Goal: Task Accomplishment & Management: Manage account settings

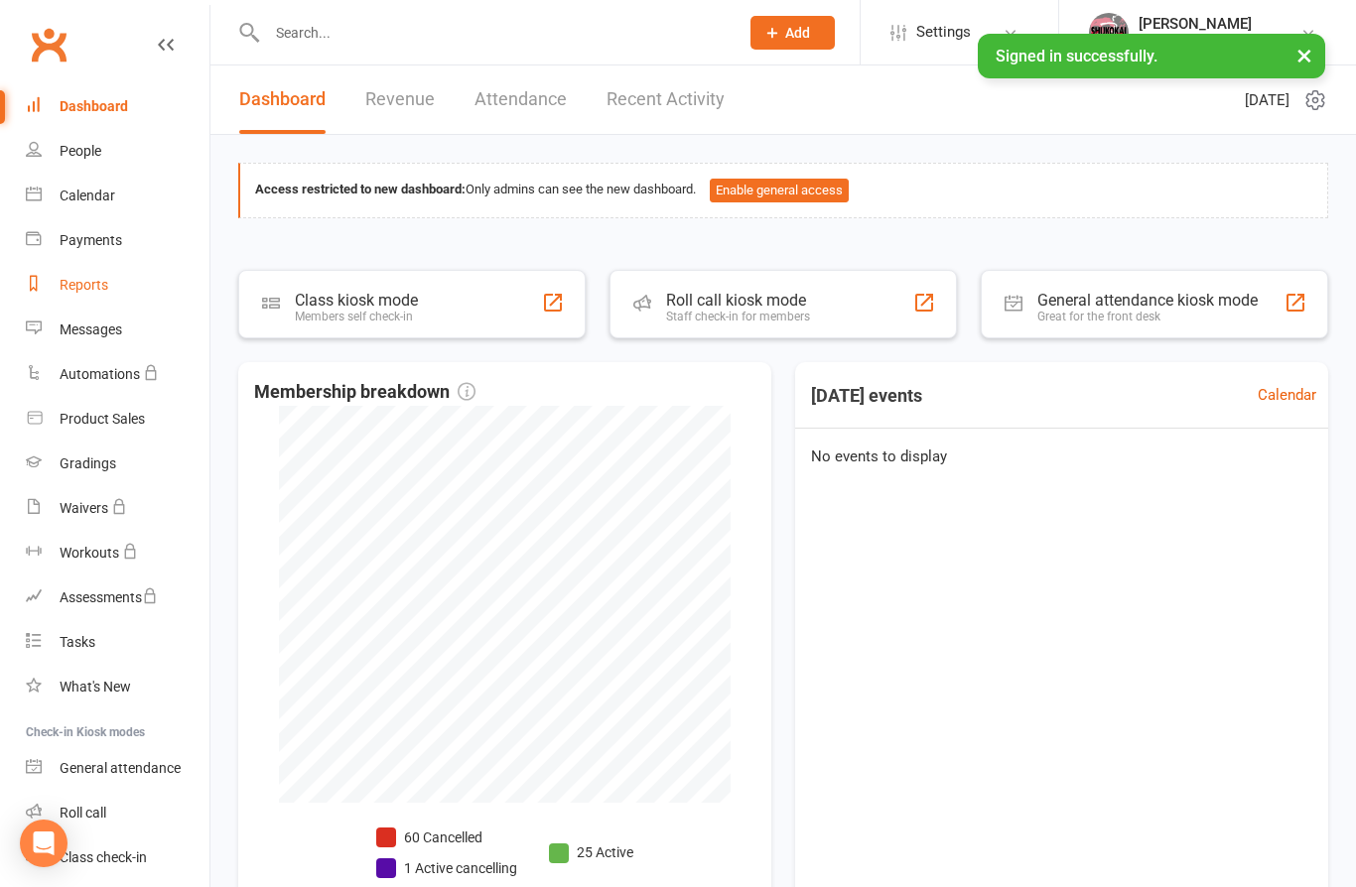
click at [105, 265] on link "Reports" at bounding box center [118, 285] width 184 height 45
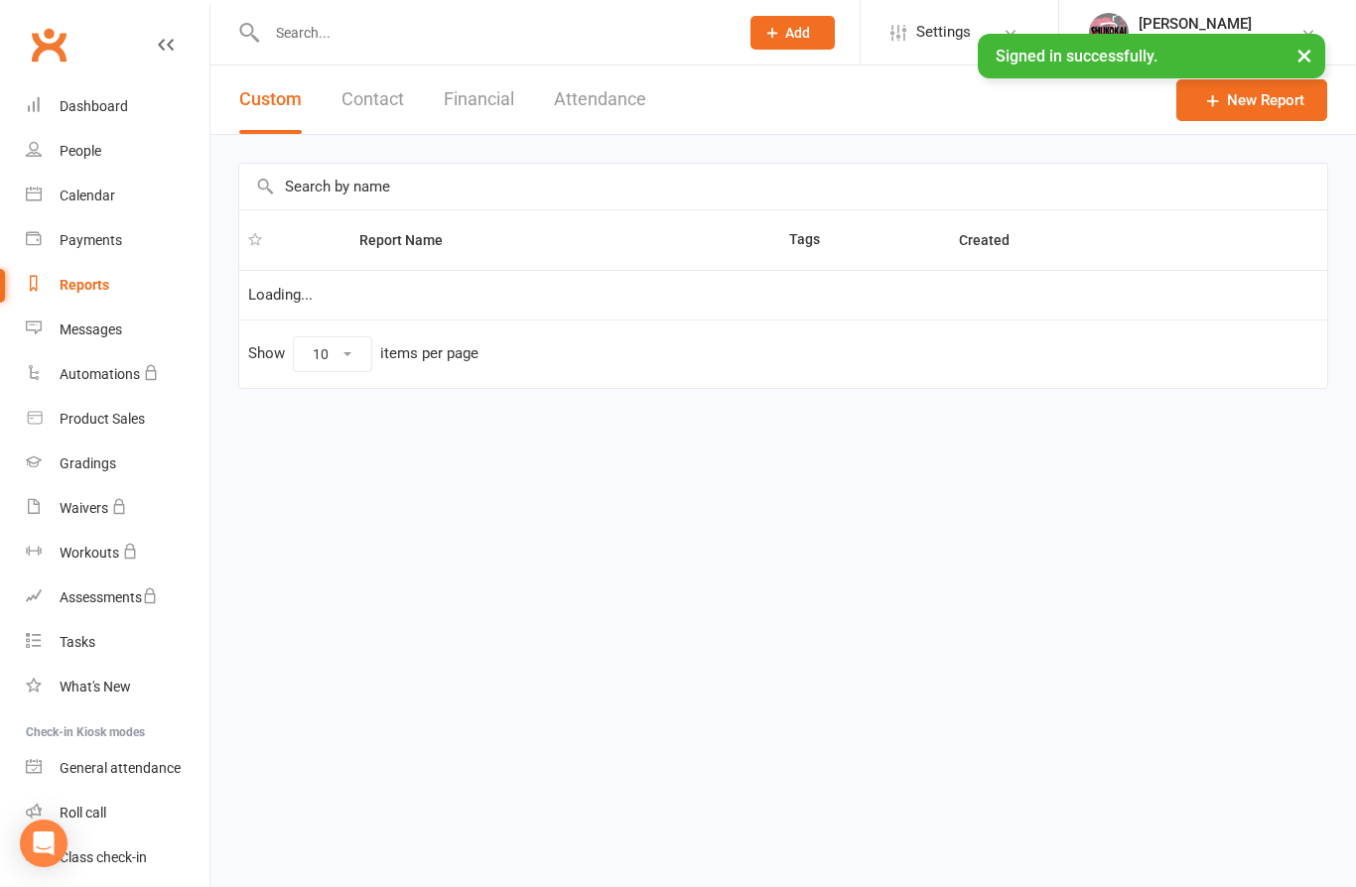
select select "100"
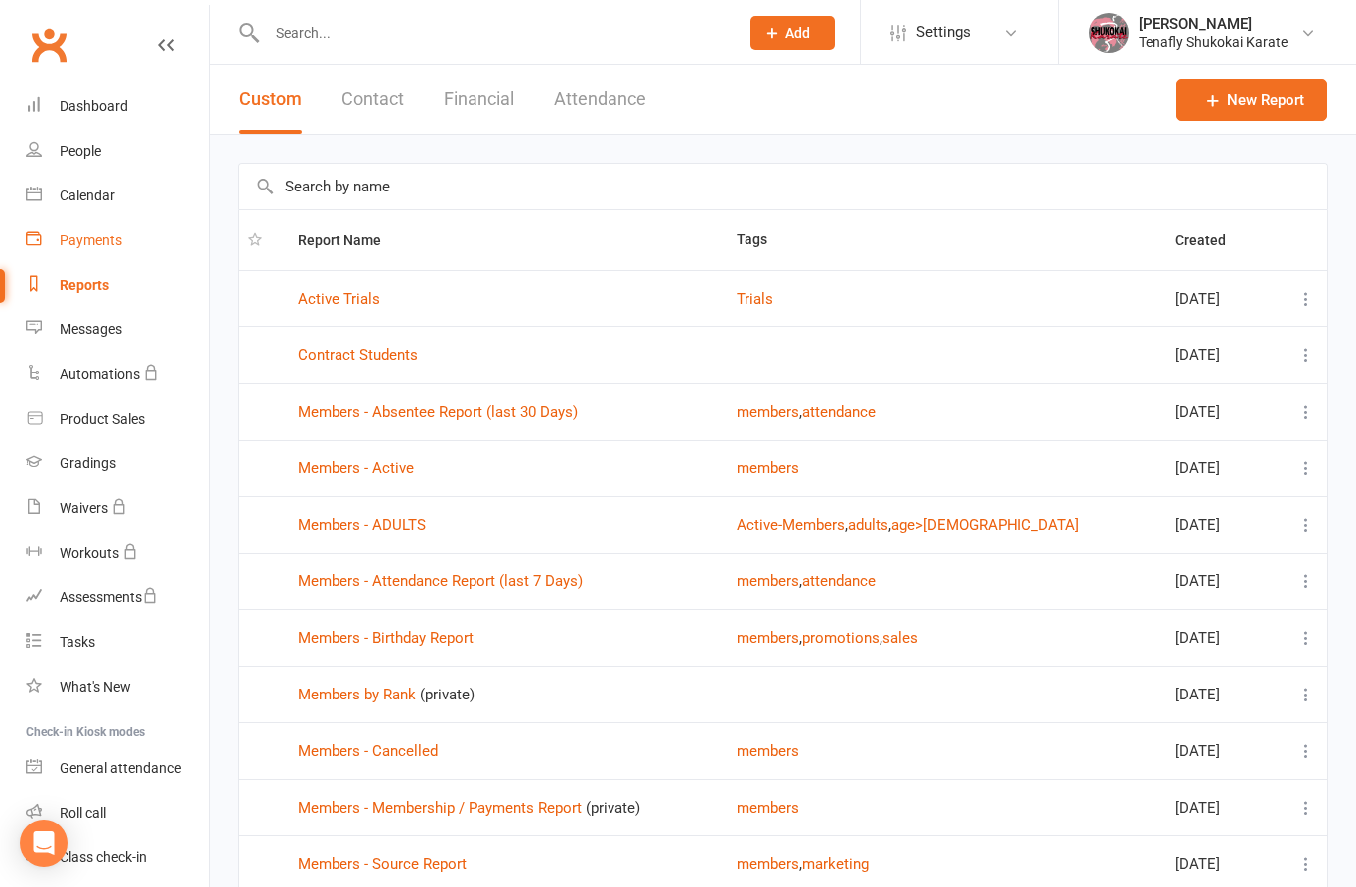
click at [95, 242] on div "Payments" at bounding box center [91, 240] width 63 height 16
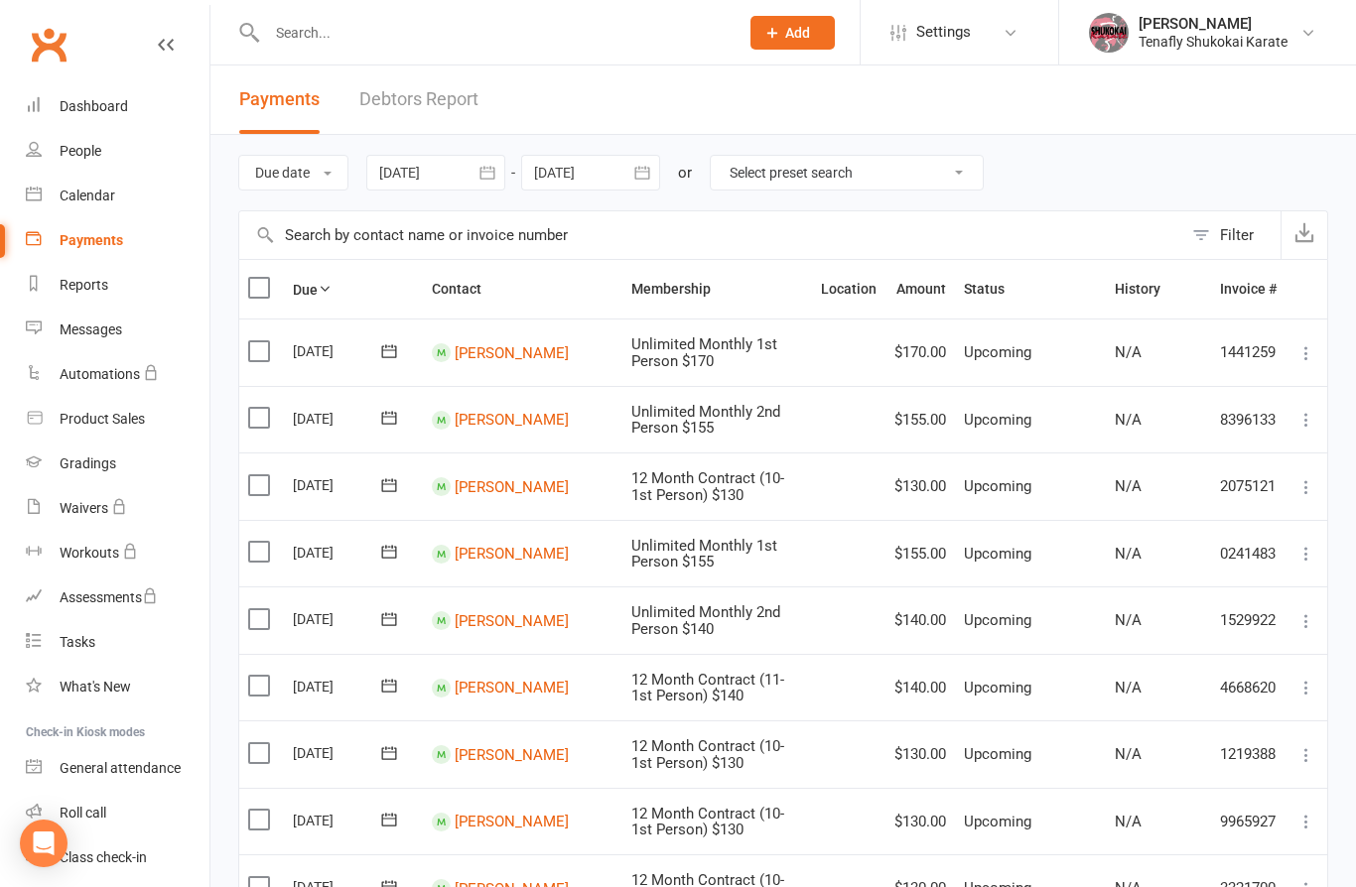
click at [456, 174] on div at bounding box center [435, 173] width 139 height 36
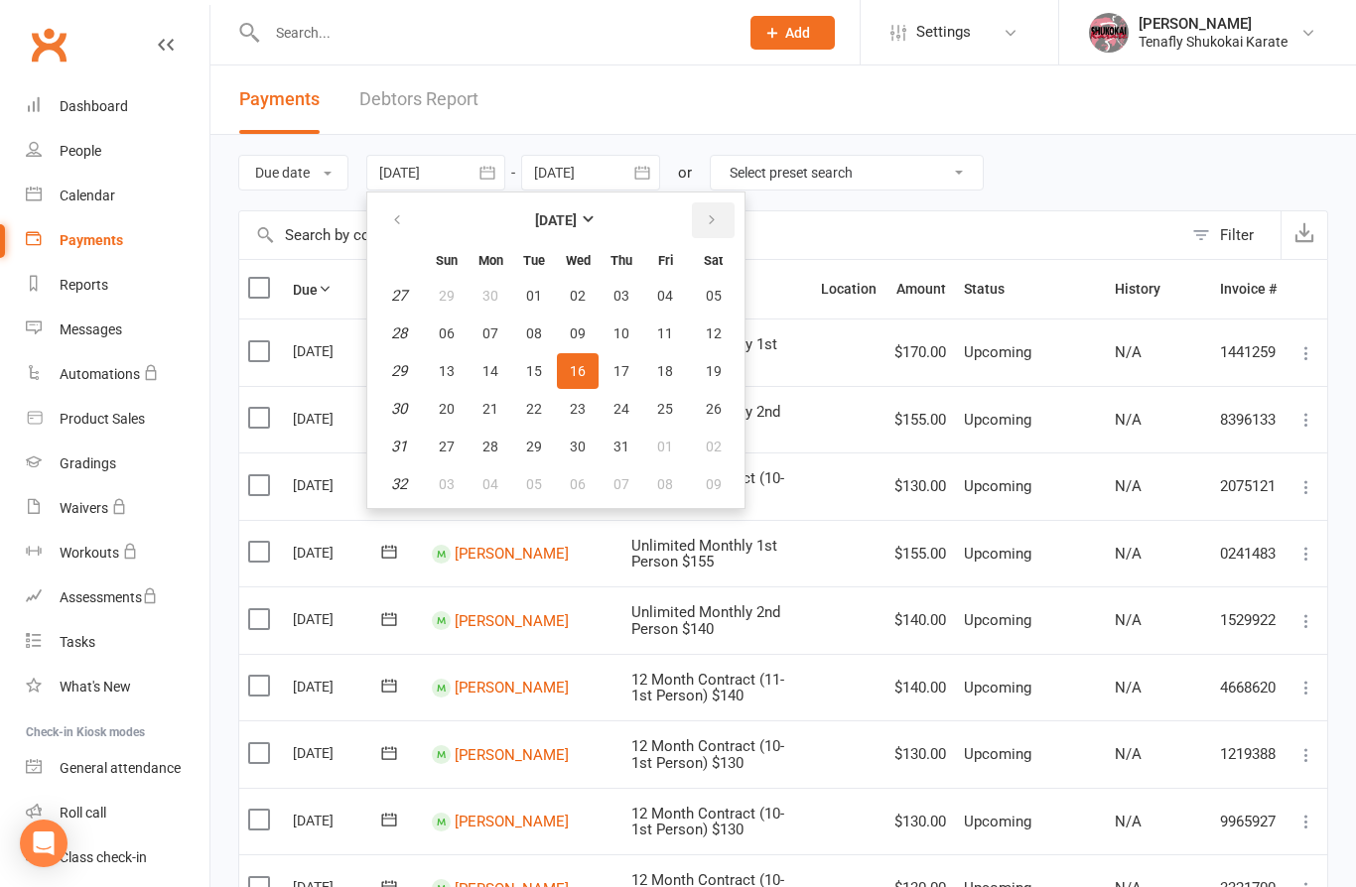
click at [719, 210] on button "button" at bounding box center [713, 220] width 43 height 36
click at [673, 290] on span "01" at bounding box center [665, 296] width 16 height 16
type input "[DATE]"
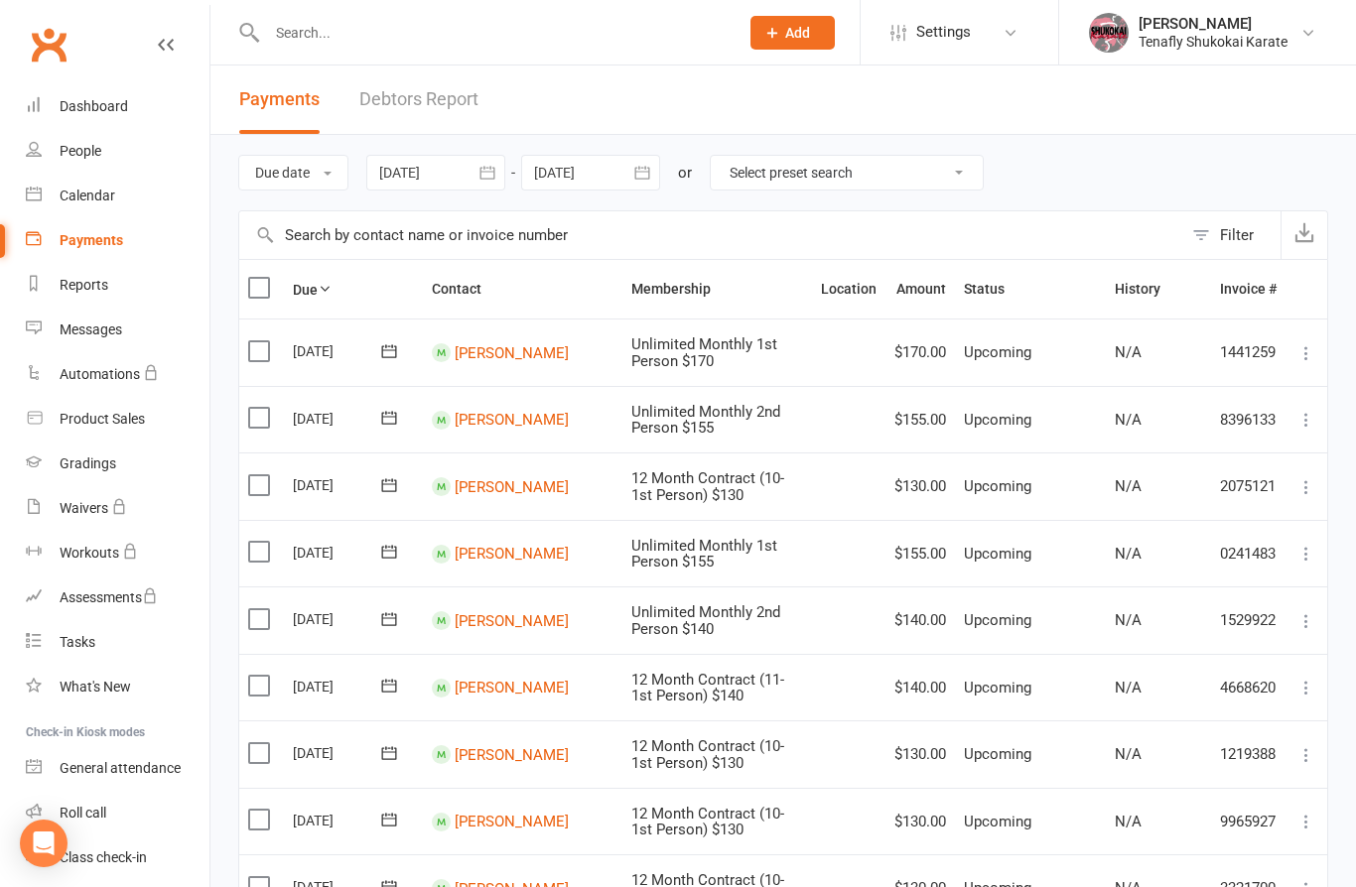
click at [617, 166] on div at bounding box center [590, 173] width 139 height 36
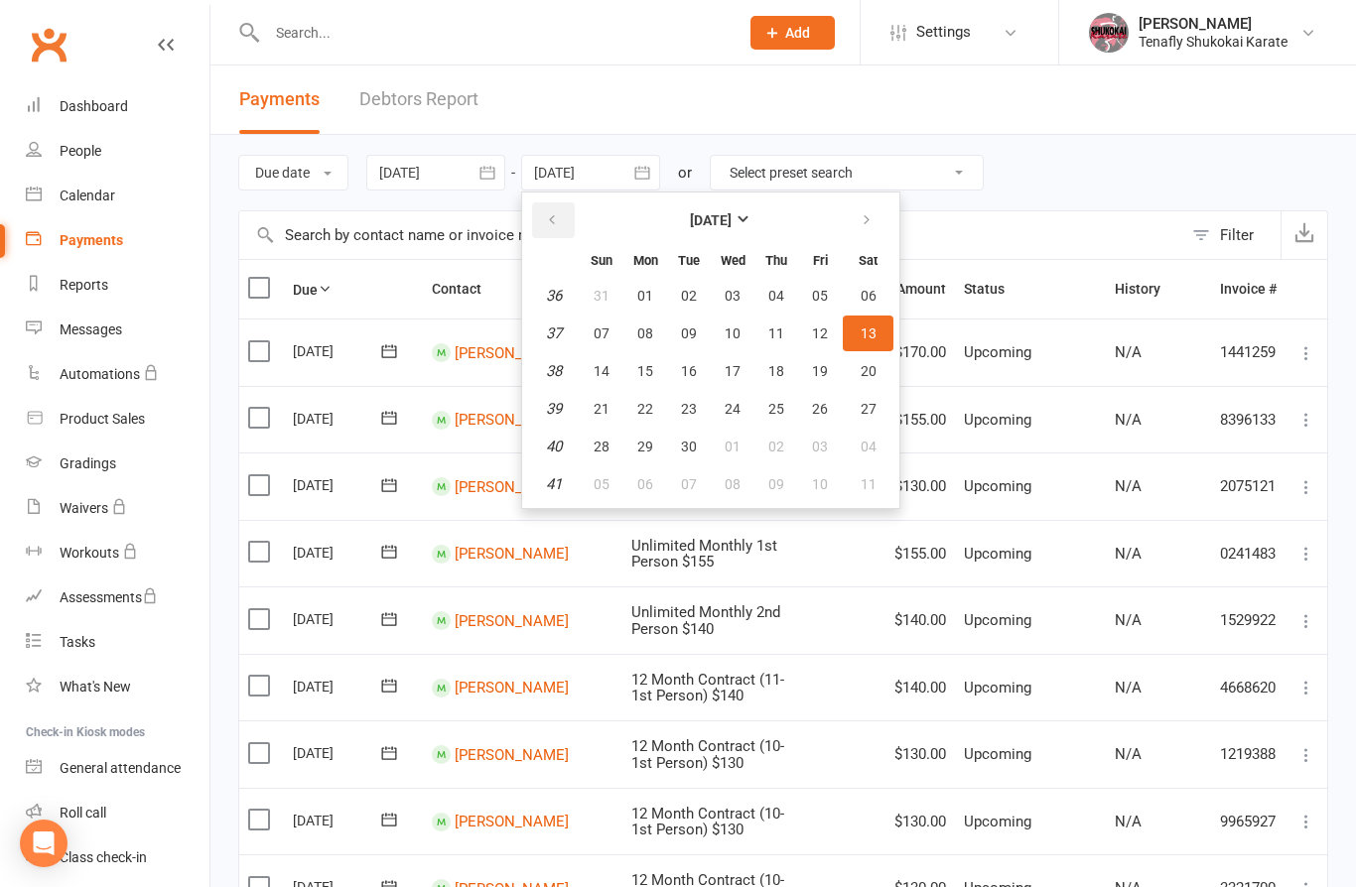
click at [571, 212] on button "button" at bounding box center [553, 220] width 43 height 36
click at [609, 476] on span "31" at bounding box center [601, 484] width 16 height 16
type input "[DATE]"
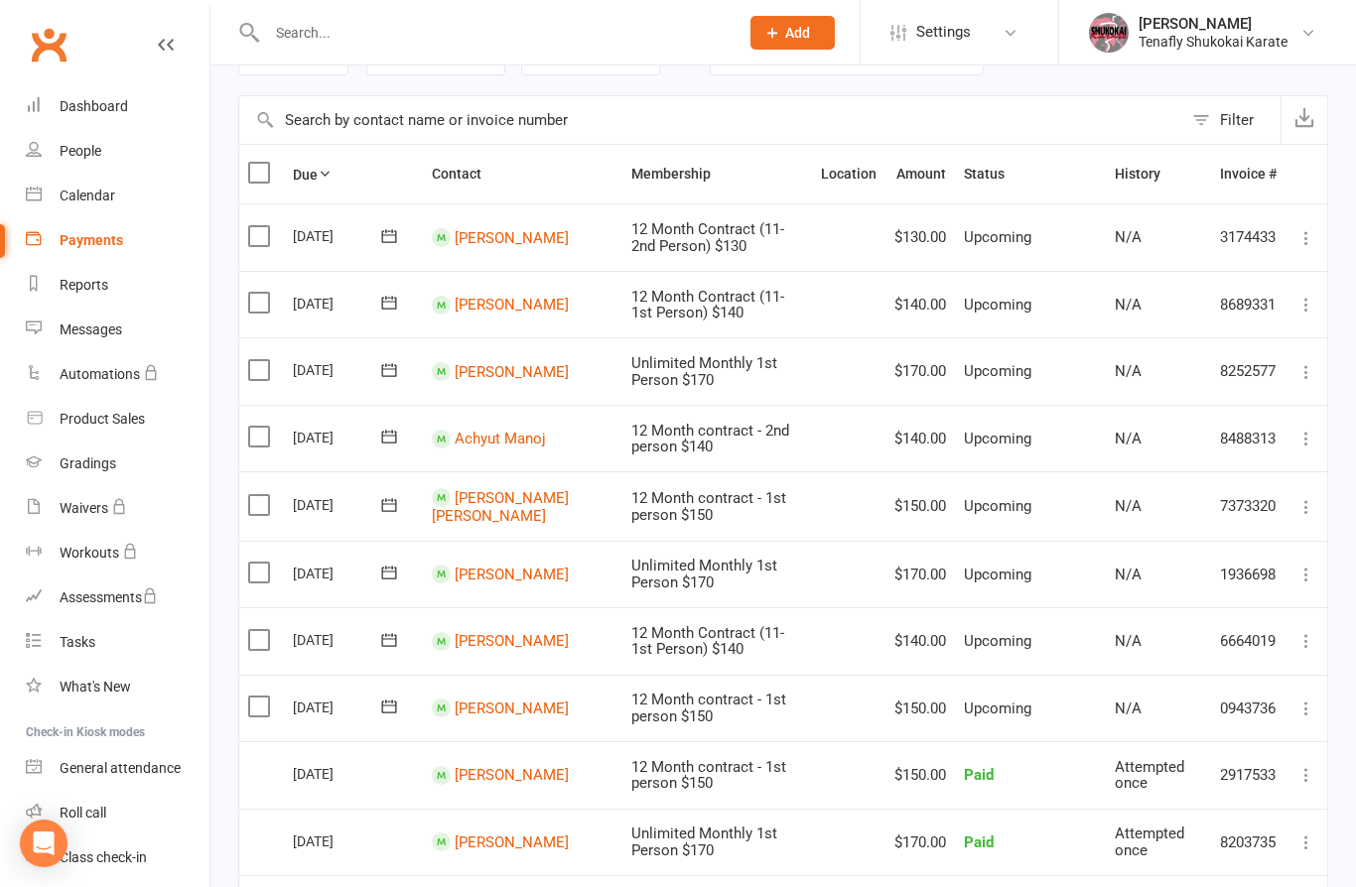
scroll to position [102, 0]
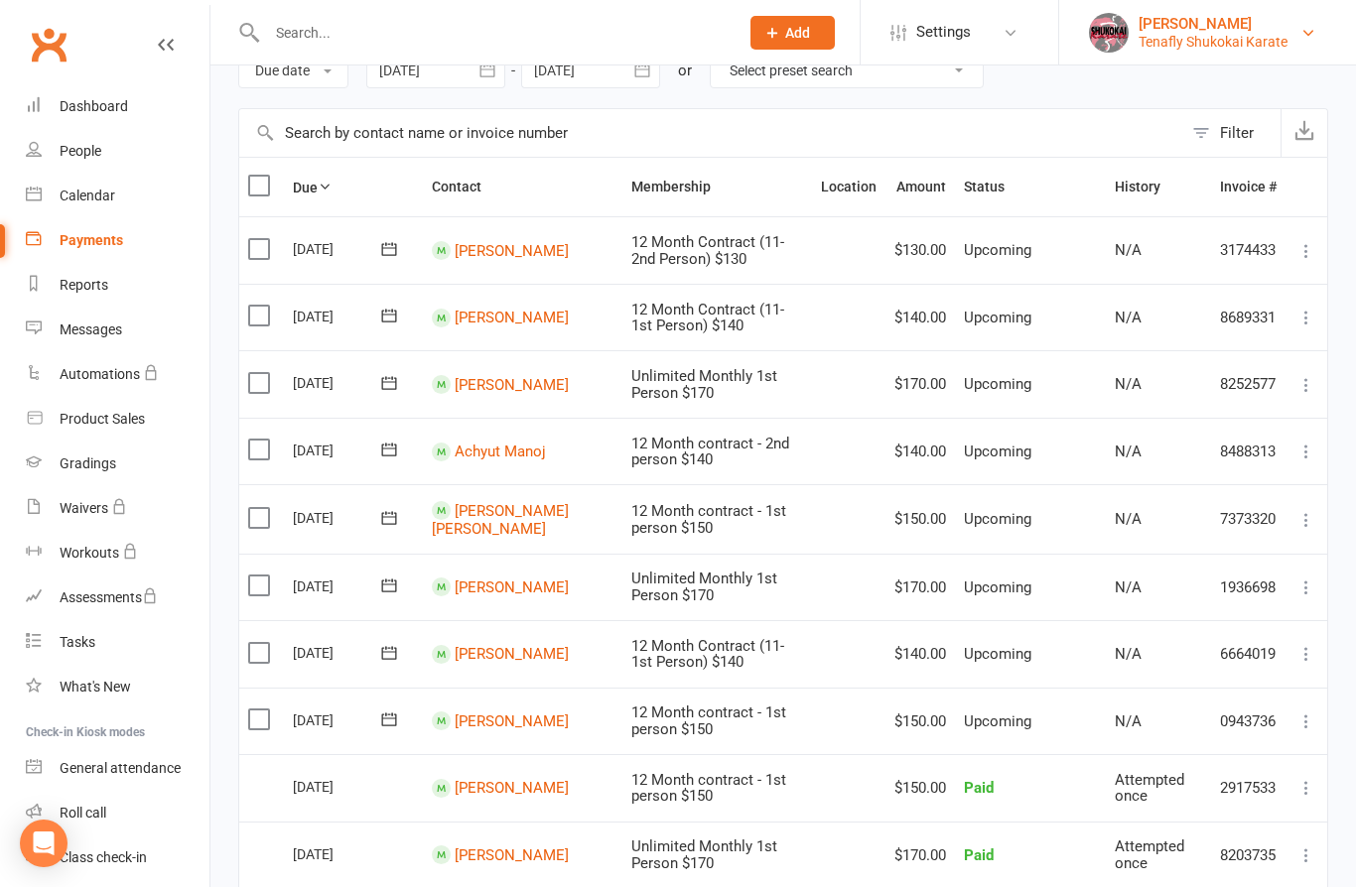
click at [1230, 38] on div "Tenafly Shukokai Karate" at bounding box center [1212, 42] width 149 height 18
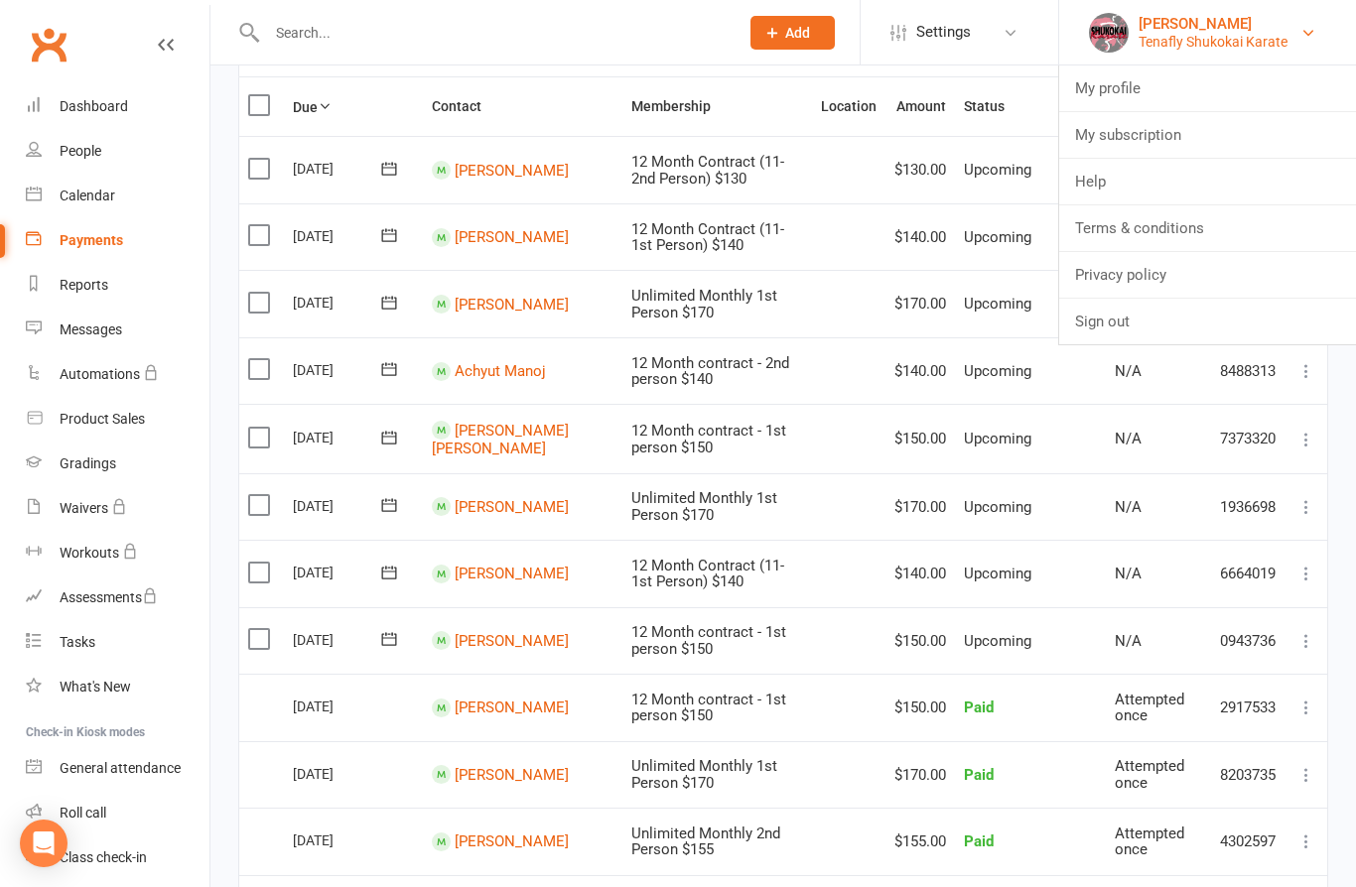
scroll to position [190, 0]
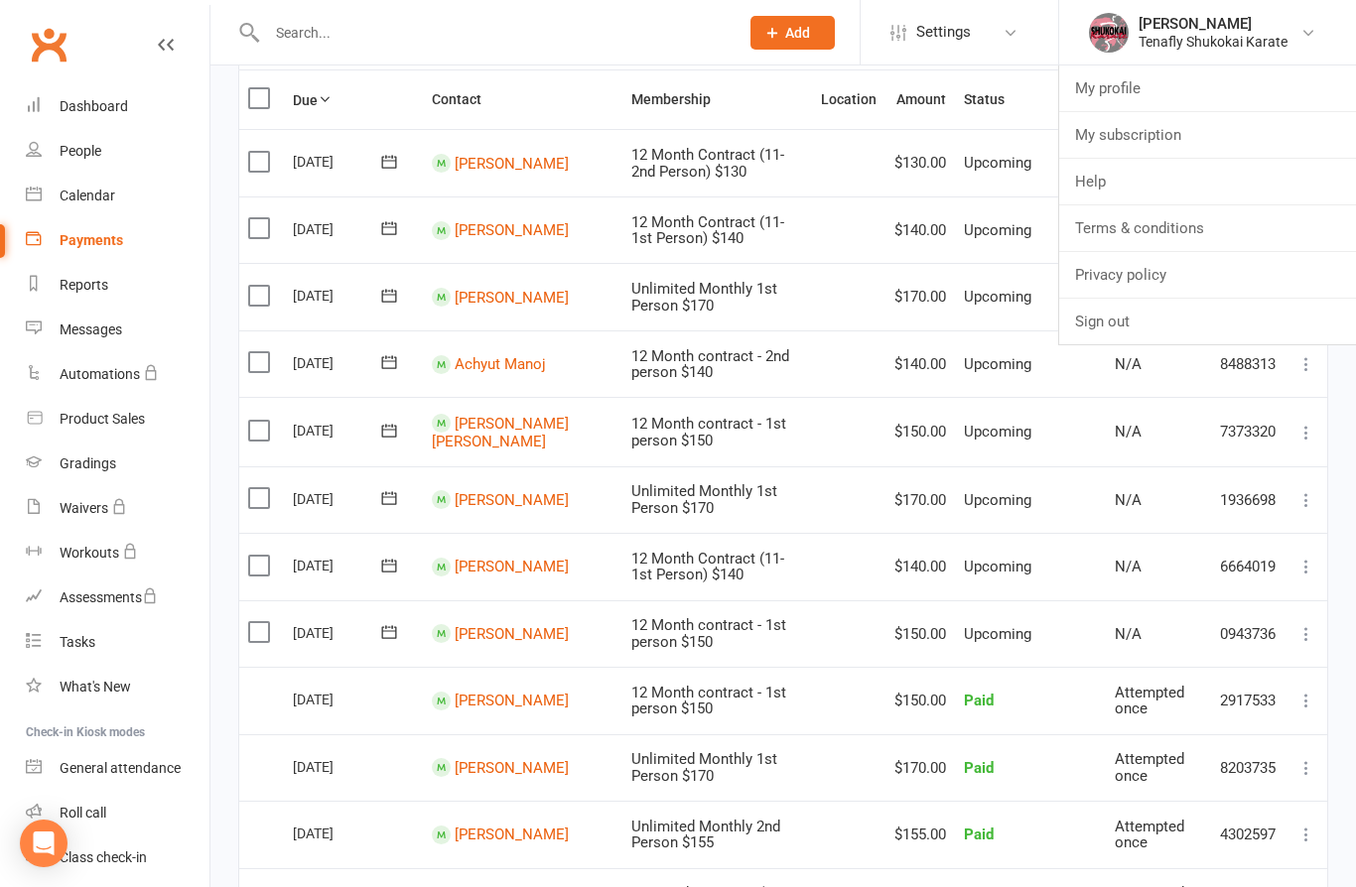
click at [734, 101] on th "Membership" at bounding box center [717, 99] width 190 height 59
